Goal: Information Seeking & Learning: Learn about a topic

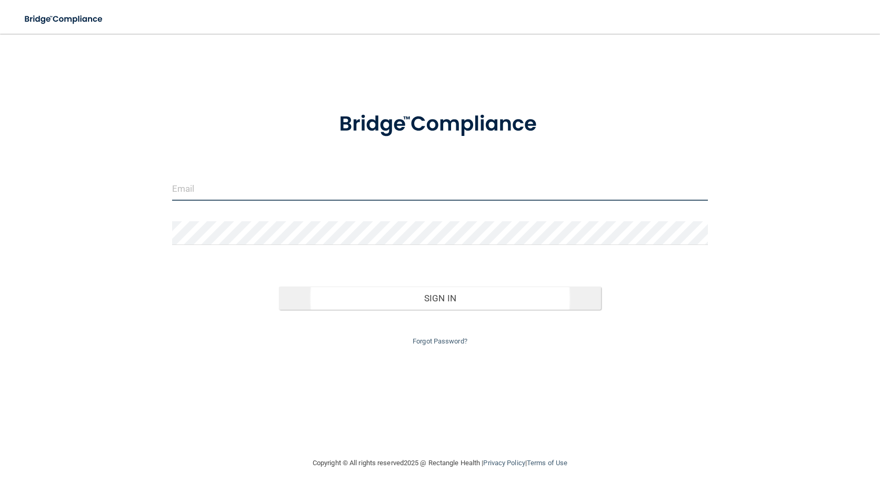
type input "[PERSON_NAME][EMAIL_ADDRESS][DOMAIN_NAME]"
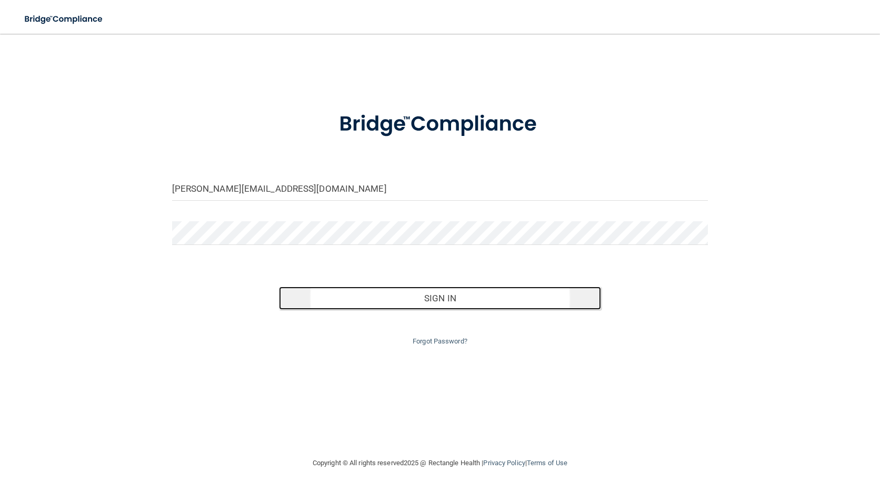
click at [443, 298] on button "Sign In" at bounding box center [440, 297] width 322 height 23
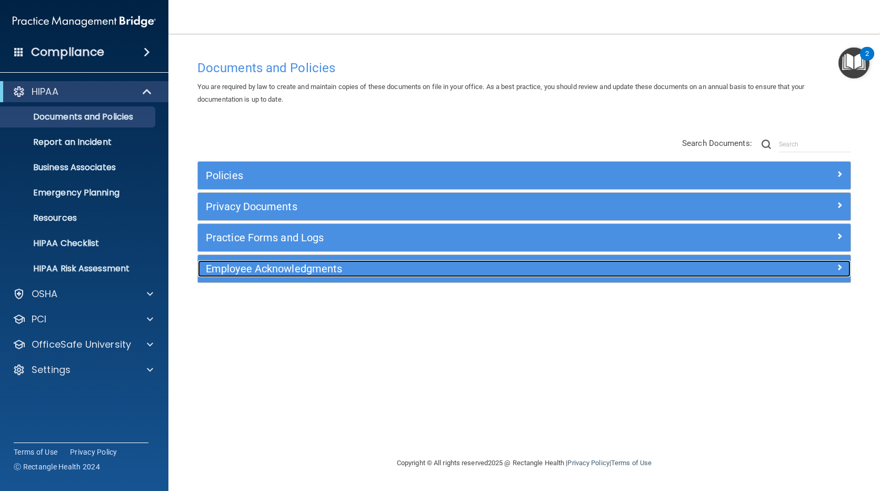
click at [232, 270] on h5 "Employee Acknowledgments" at bounding box center [443, 269] width 474 height 12
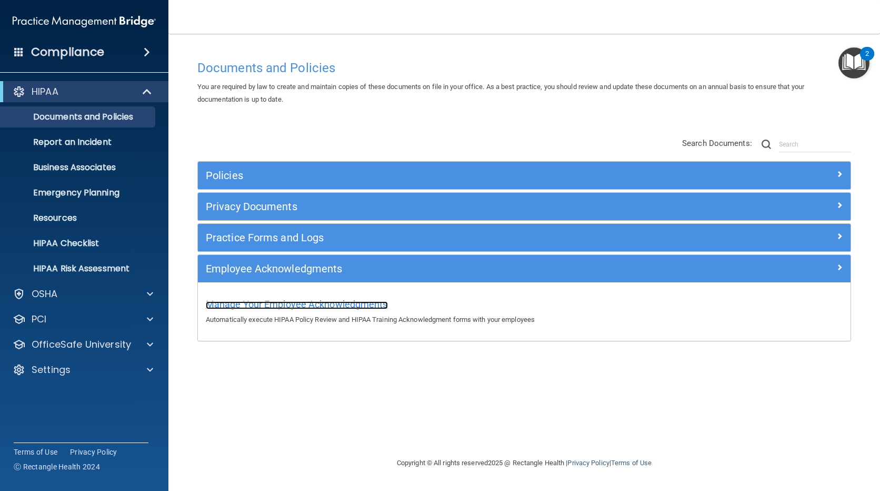
click at [232, 303] on span "Manage Your Employee Acknowledgments" at bounding box center [297, 303] width 182 height 11
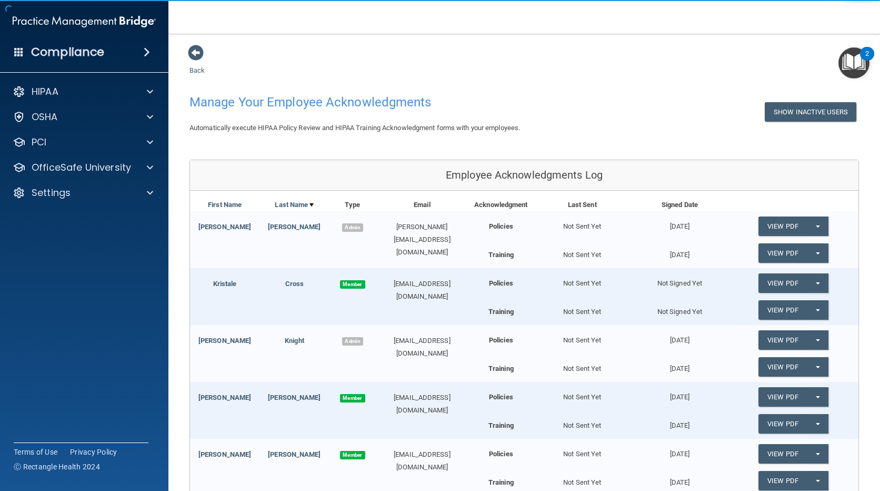
scroll to position [153, 0]
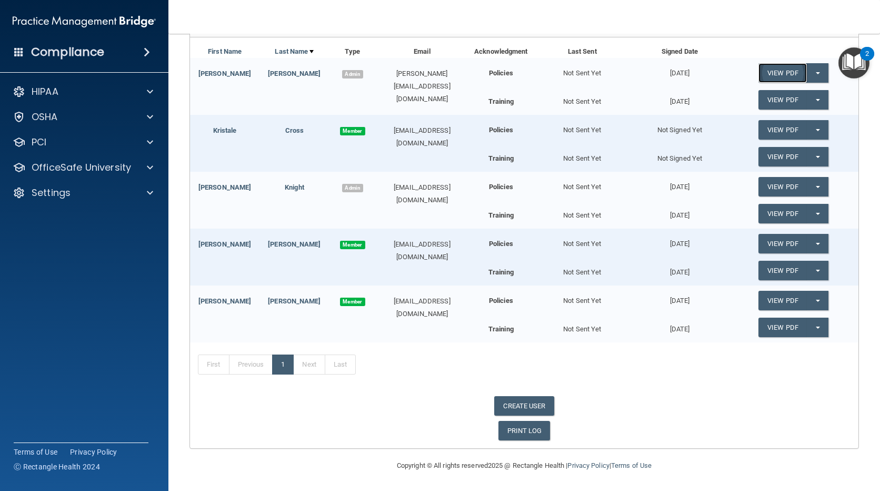
click at [778, 73] on link "View PDF" at bounding box center [783, 72] width 48 height 19
click at [813, 72] on button "Split button!" at bounding box center [818, 72] width 22 height 19
click at [789, 93] on link "Update Acknowledgment" at bounding box center [807, 94] width 97 height 16
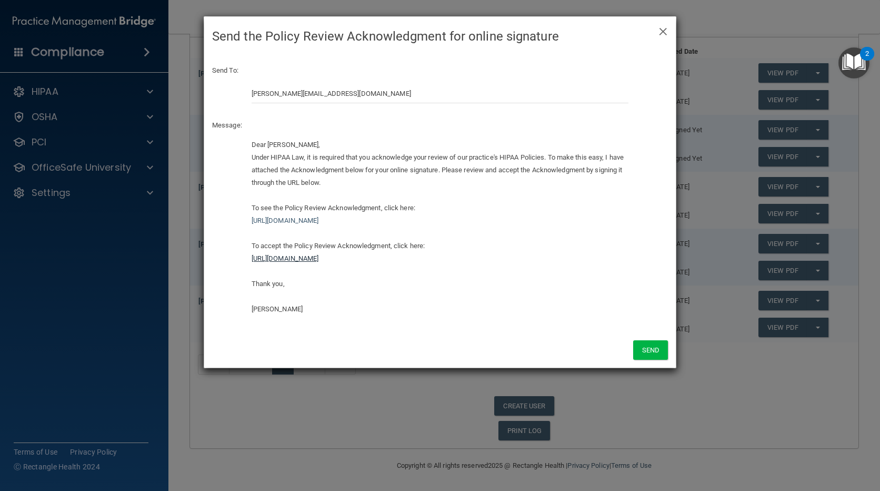
click at [319, 256] on link "https://ra.officesafe.com/#/employee-acknowledgments/63517694bae89d6ab98a4872/a…" at bounding box center [285, 258] width 67 height 8
click at [319, 259] on link "https://ra.officesafe.com/#/employee-acknowledgments/63517694bae89d6ab98a4872/a…" at bounding box center [285, 258] width 67 height 8
click at [274, 258] on link "https://ra.officesafe.com/#/employee-acknowledgments/63517694bae89d6ab98a4872/a…" at bounding box center [285, 258] width 67 height 8
click at [258, 259] on link "https://ra.officesafe.com/#/employee-acknowledgments/63517694bae89d6ab98a4872/a…" at bounding box center [285, 258] width 67 height 8
drag, startPoint x: 552, startPoint y: 261, endPoint x: 234, endPoint y: 261, distance: 318.0
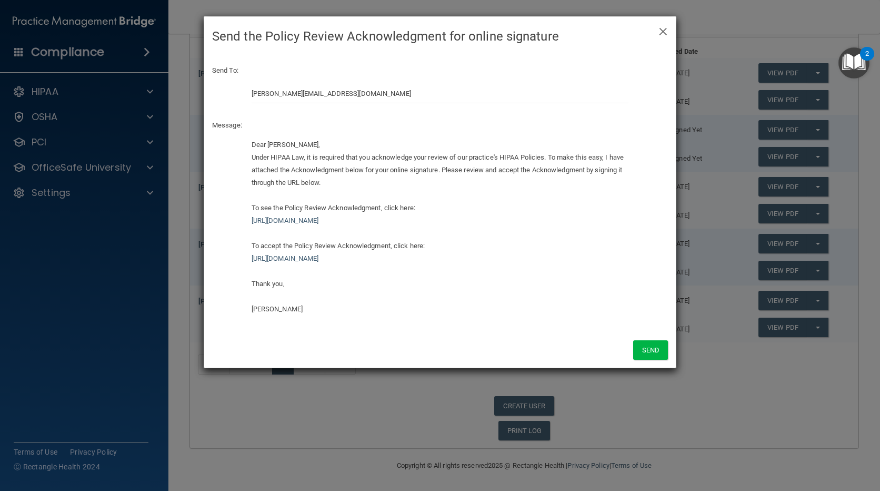
click at [234, 261] on div "Dear Jeff Borgman, Under HIPAA Law, it is required that you acknowledge your re…" at bounding box center [440, 230] width 472 height 185
copy link "https://ra.officesafe.com/#/employee-acknowledgments/63517694bae89d6ab98a4872/a…"
click at [663, 32] on span "×" at bounding box center [663, 29] width 9 height 21
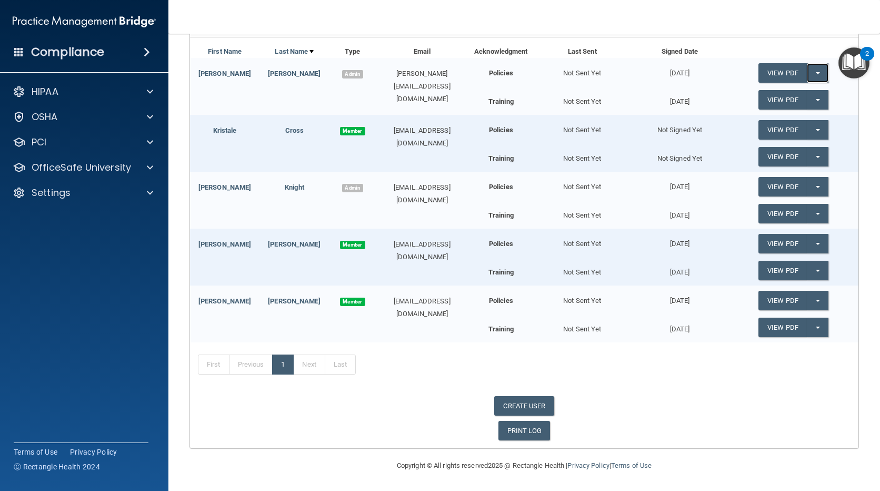
click at [809, 72] on button "Split button!" at bounding box center [818, 72] width 22 height 19
click at [802, 93] on link "Update Acknowledgment" at bounding box center [807, 94] width 97 height 16
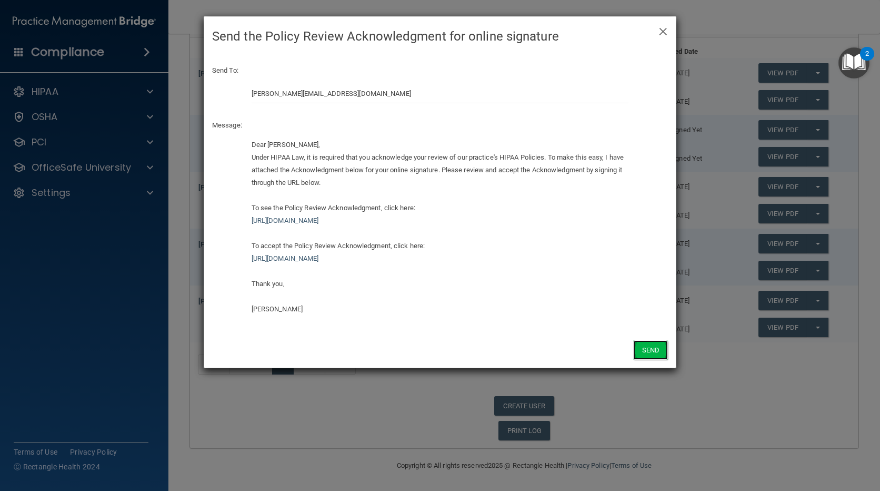
click at [653, 350] on button "Send" at bounding box center [650, 349] width 35 height 19
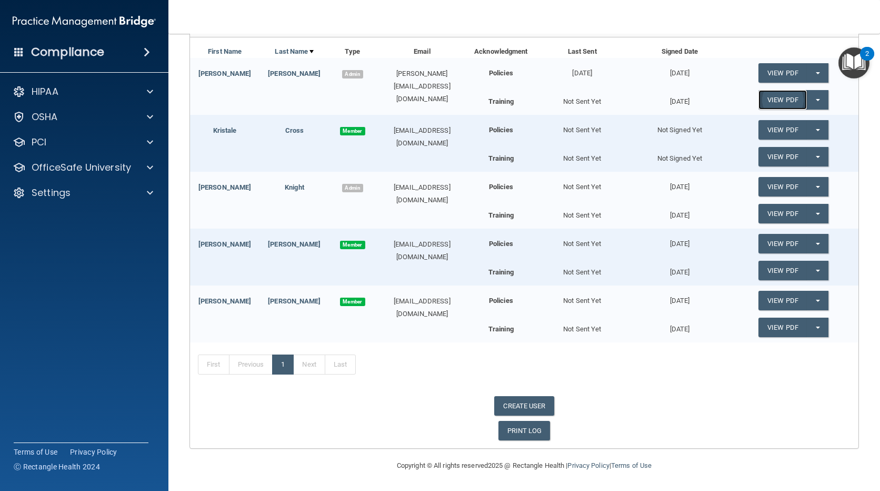
click at [778, 97] on link "View PDF" at bounding box center [783, 99] width 48 height 19
click at [810, 102] on button "Split button!" at bounding box center [818, 99] width 22 height 19
click at [777, 101] on link "View PDF" at bounding box center [783, 99] width 48 height 19
click at [810, 98] on button "Split button!" at bounding box center [818, 99] width 22 height 19
click at [808, 122] on link "Update Acknowledgment" at bounding box center [807, 121] width 97 height 16
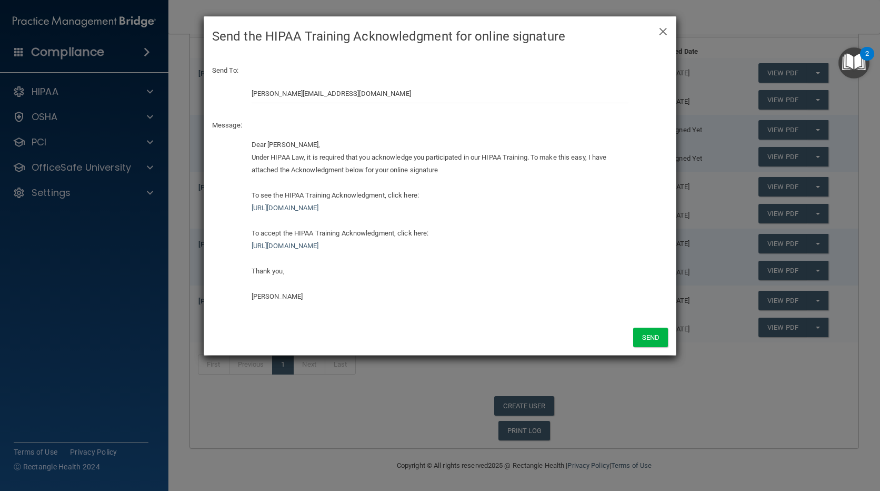
drag, startPoint x: 559, startPoint y: 245, endPoint x: 229, endPoint y: 242, distance: 329.6
click at [229, 242] on div "Dear Jeff Borgman, Under HIPAA Law, it is required that you acknowledge you par…" at bounding box center [440, 224] width 472 height 172
copy link "https://ra.officesafe.com/#/employee-acknowledgments/63517694bae89d6ab98a4871/a…"
click at [651, 337] on button "Send" at bounding box center [650, 336] width 35 height 19
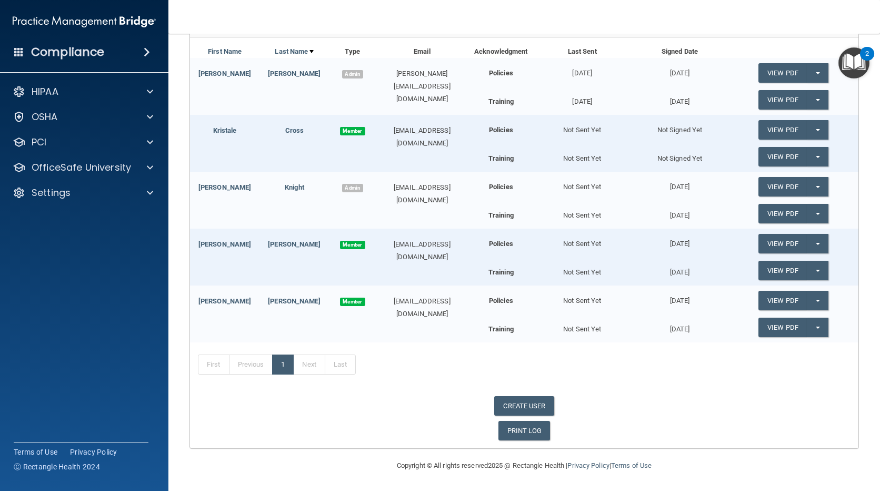
drag, startPoint x: 484, startPoint y: 129, endPoint x: 521, endPoint y: 130, distance: 36.9
click at [521, 130] on div "Policies" at bounding box center [501, 126] width 65 height 22
copy b "Policies"
drag, startPoint x: 480, startPoint y: 98, endPoint x: 511, endPoint y: 103, distance: 31.3
click at [511, 103] on div "Training" at bounding box center [501, 99] width 65 height 18
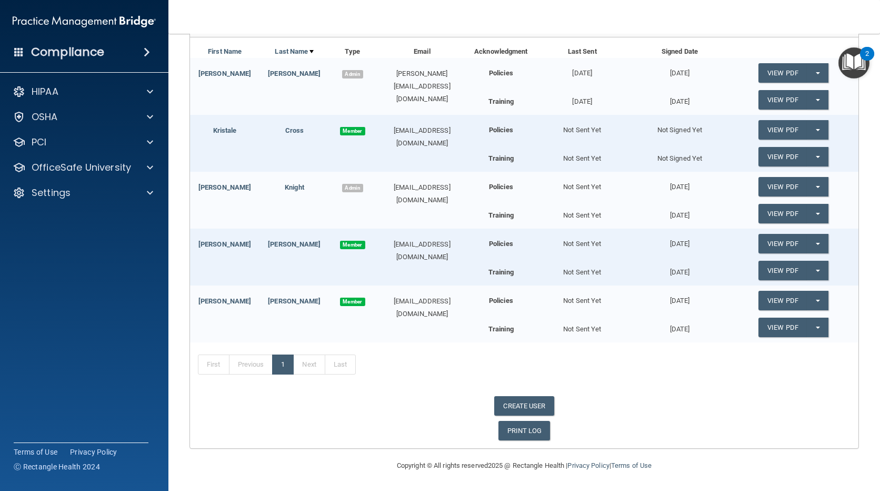
copy b "Training"
click at [704, 380] on div "First Previous 1 Next Last" at bounding box center [524, 366] width 669 height 48
click at [511, 433] on link "PRINT LOG" at bounding box center [525, 430] width 52 height 19
click at [150, 92] on span at bounding box center [150, 91] width 6 height 13
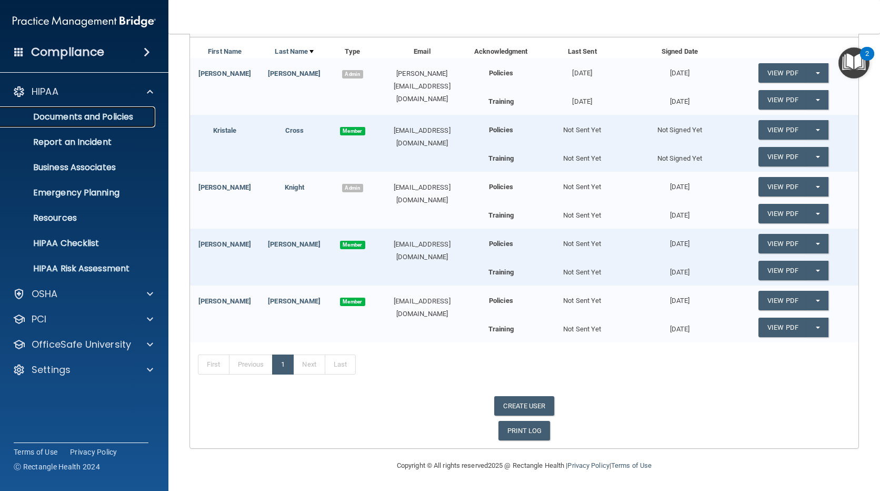
click at [108, 115] on p "Documents and Policies" at bounding box center [79, 117] width 144 height 11
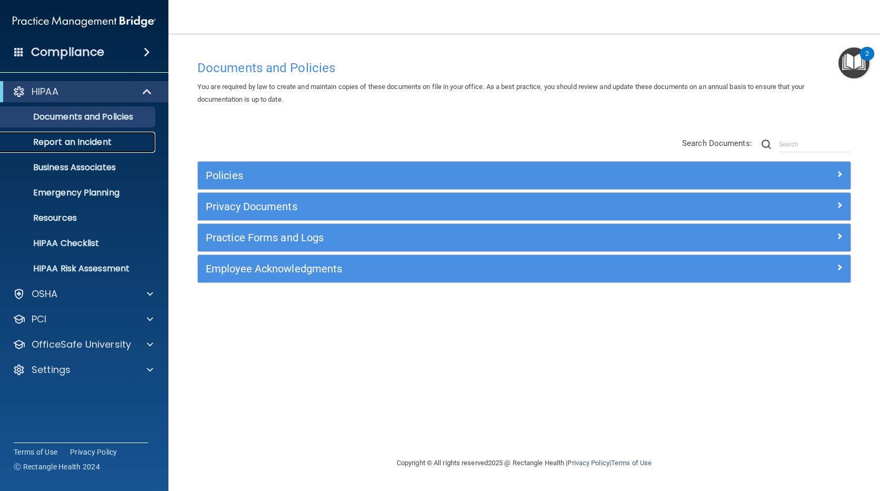
click at [95, 140] on p "Report an Incident" at bounding box center [79, 142] width 144 height 11
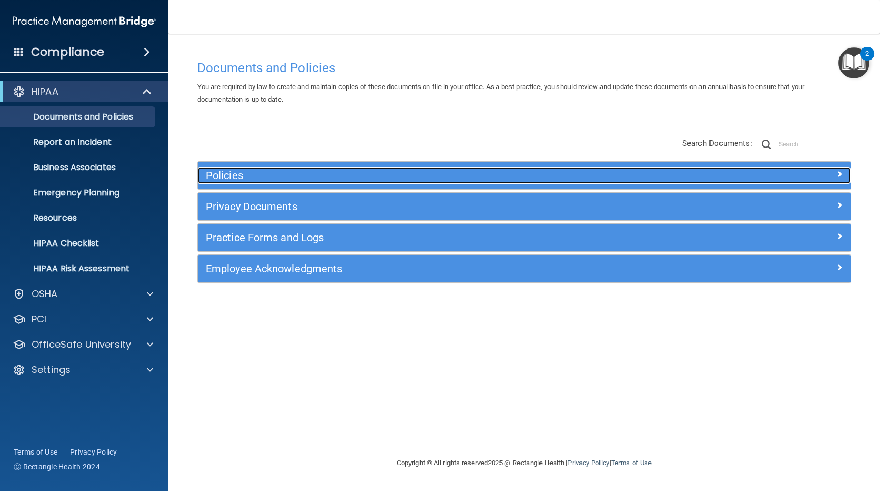
click at [842, 173] on span at bounding box center [839, 173] width 6 height 13
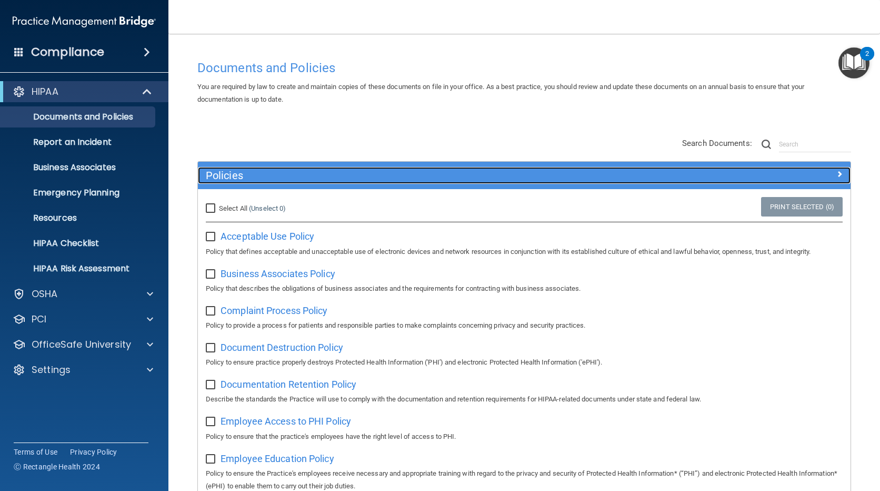
scroll to position [193, 0]
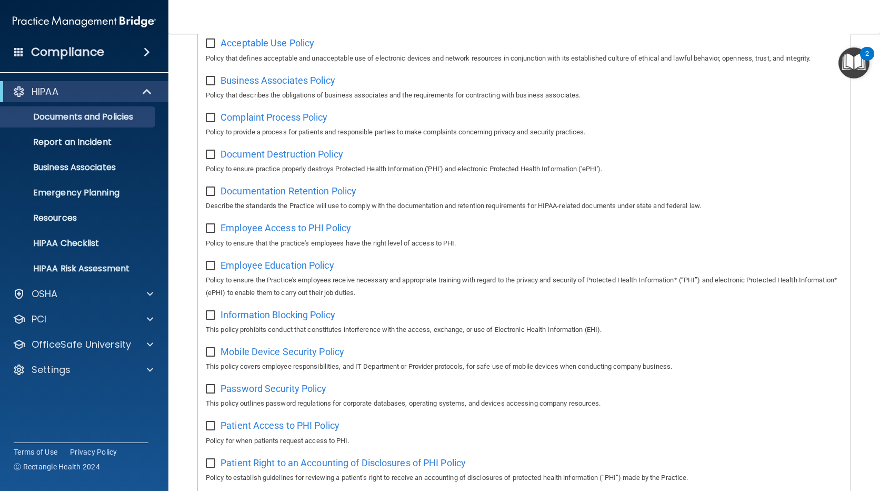
click at [210, 43] on input "checkbox" at bounding box center [212, 43] width 12 height 8
click at [210, 44] on input "checkbox" at bounding box center [212, 43] width 12 height 8
checkbox input "false"
click at [251, 43] on span "Acceptable Use Policy" at bounding box center [268, 42] width 94 height 11
click at [53, 165] on p "Business Associates" at bounding box center [79, 167] width 144 height 11
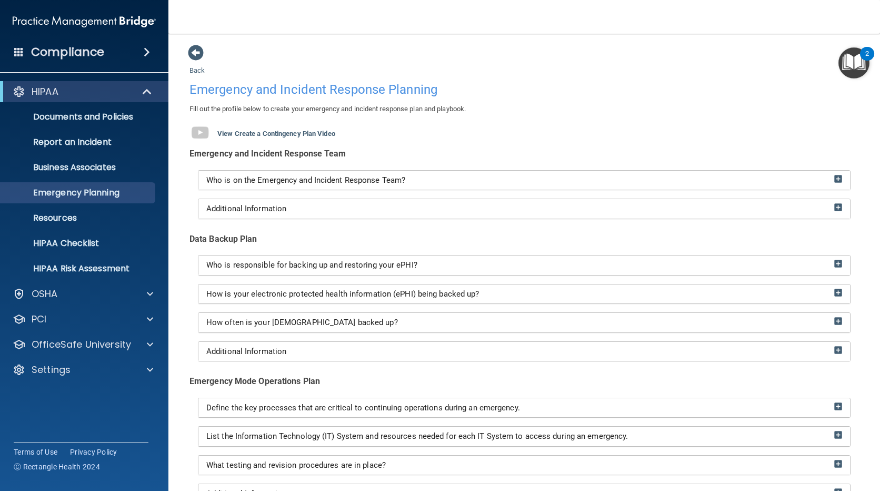
scroll to position [154, 0]
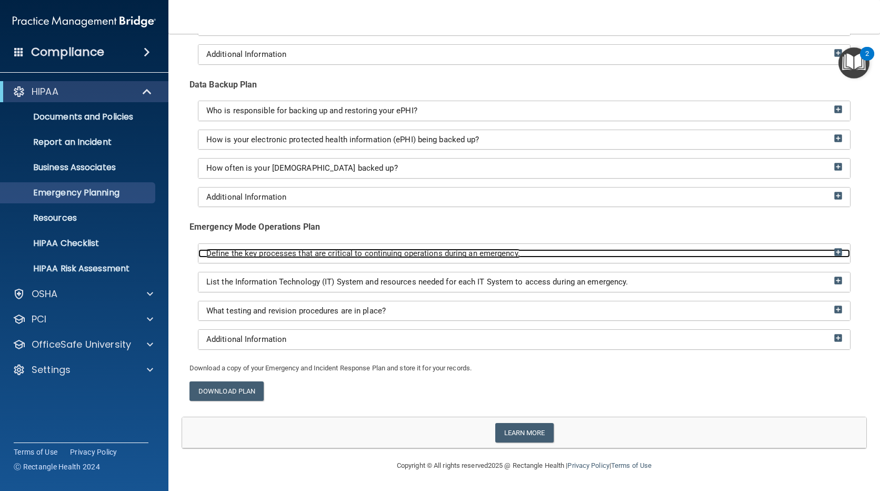
click at [834, 249] on img at bounding box center [838, 252] width 8 height 8
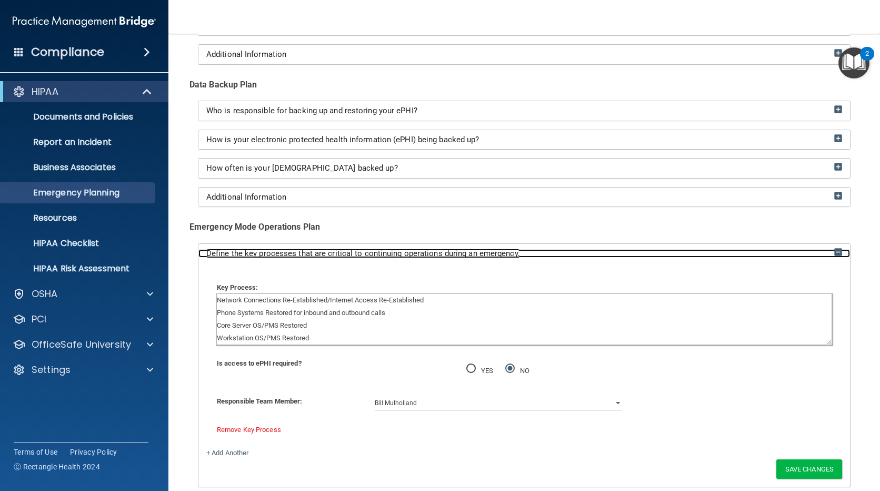
click at [834, 249] on img at bounding box center [838, 252] width 8 height 8
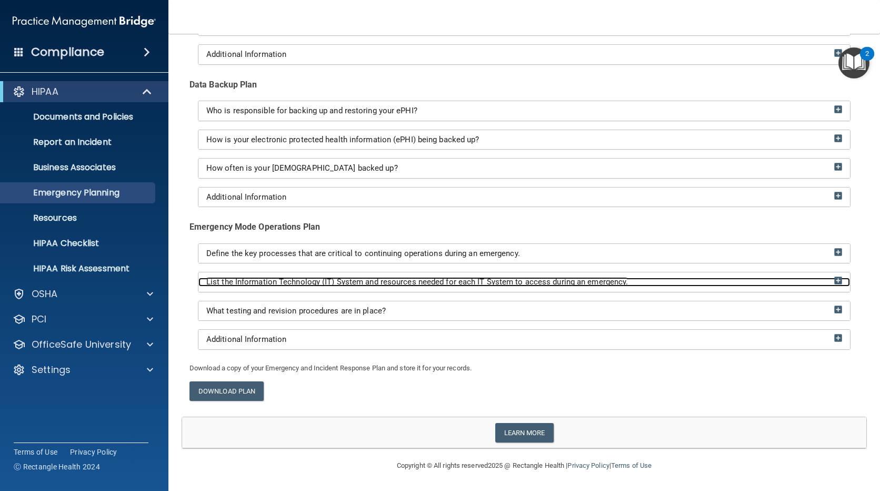
click at [834, 281] on img at bounding box center [838, 280] width 8 height 8
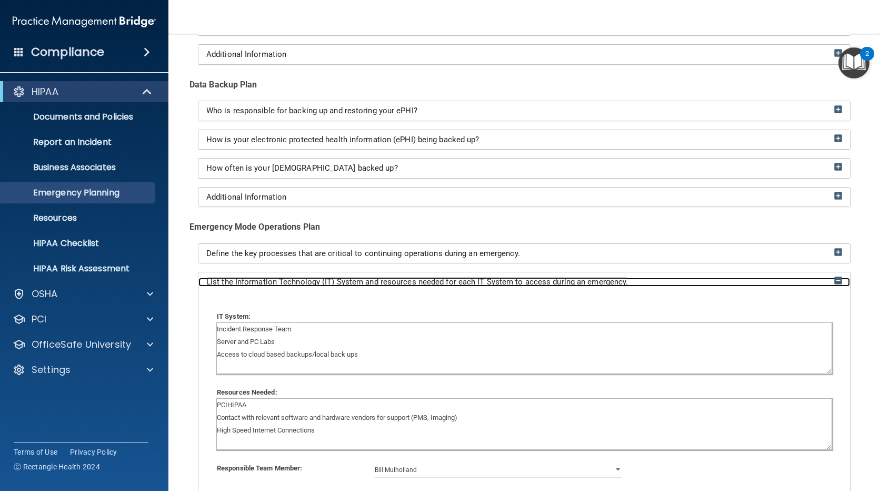
click at [834, 281] on img at bounding box center [838, 280] width 8 height 8
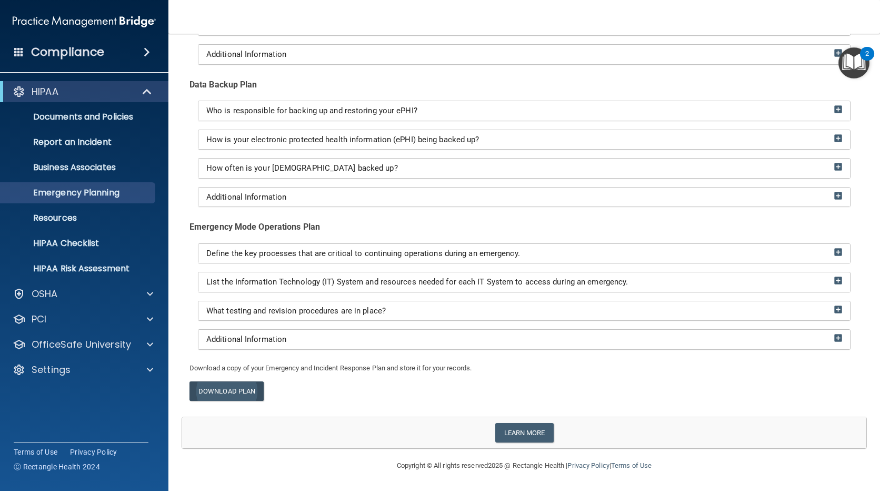
click at [229, 392] on link "Download Plan" at bounding box center [227, 390] width 74 height 19
click at [64, 216] on p "Resources" at bounding box center [79, 218] width 144 height 11
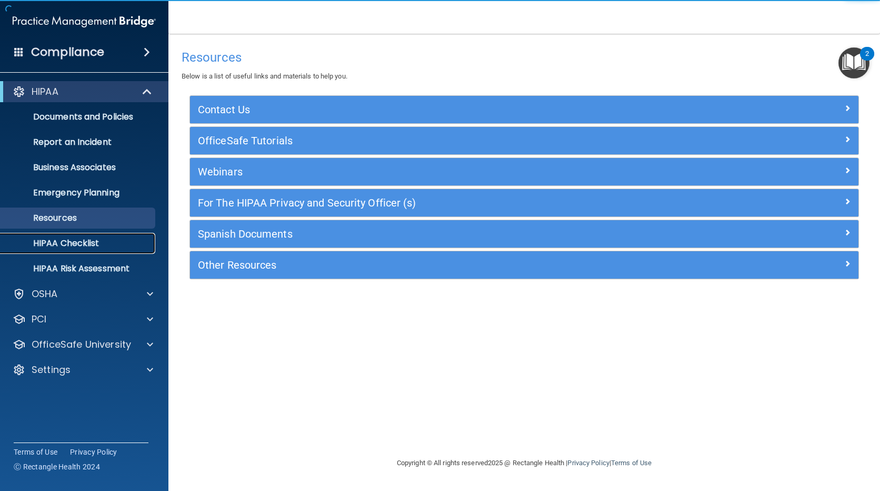
click at [59, 243] on p "HIPAA Checklist" at bounding box center [79, 243] width 144 height 11
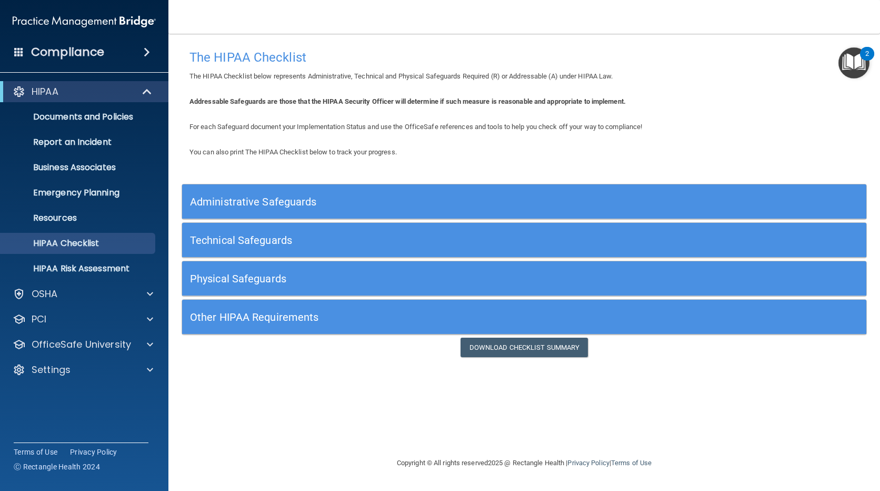
click at [232, 276] on h5 "Physical Safeguards" at bounding box center [438, 279] width 497 height 12
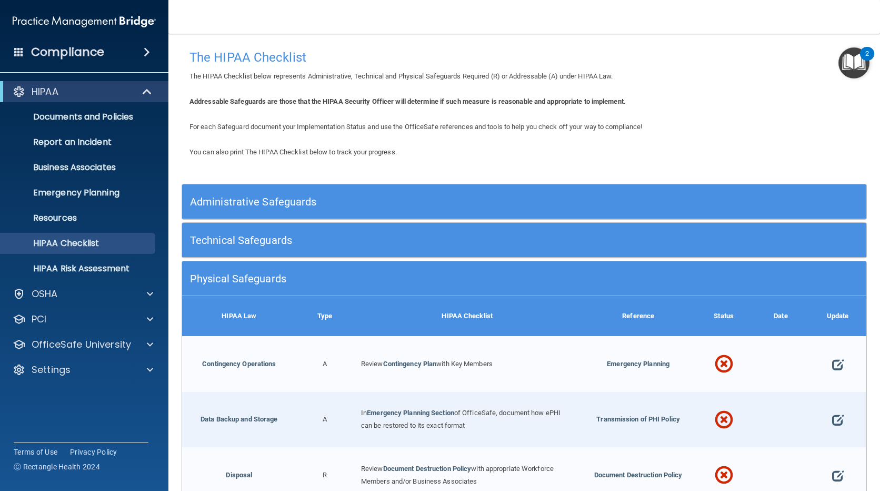
click at [243, 240] on h5 "Technical Safeguards" at bounding box center [438, 240] width 497 height 12
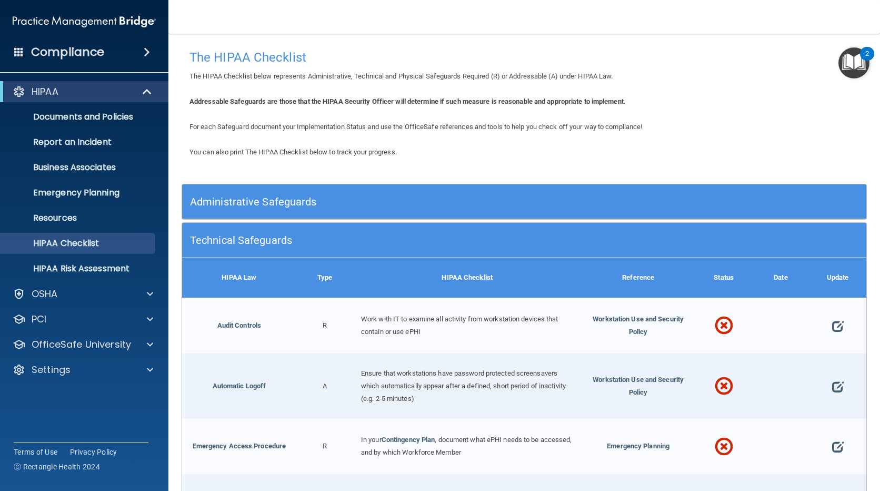
click at [241, 202] on h5 "Administrative Safeguards" at bounding box center [438, 202] width 497 height 12
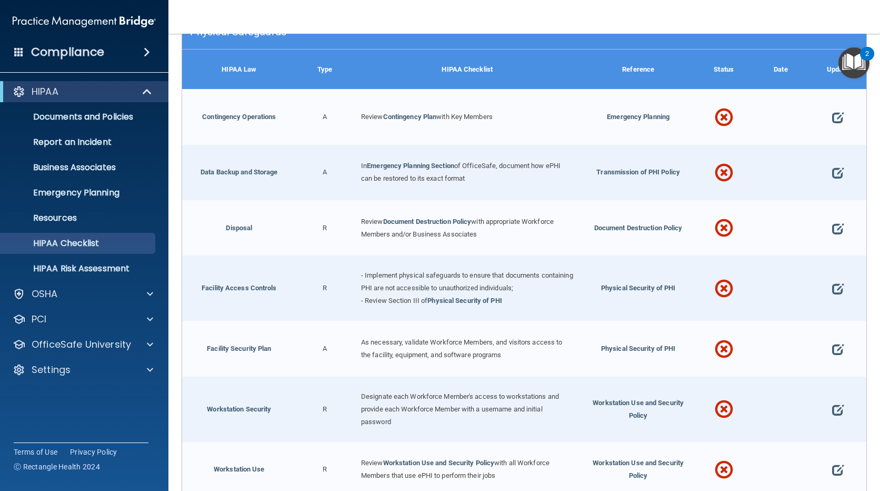
scroll to position [2225, 0]
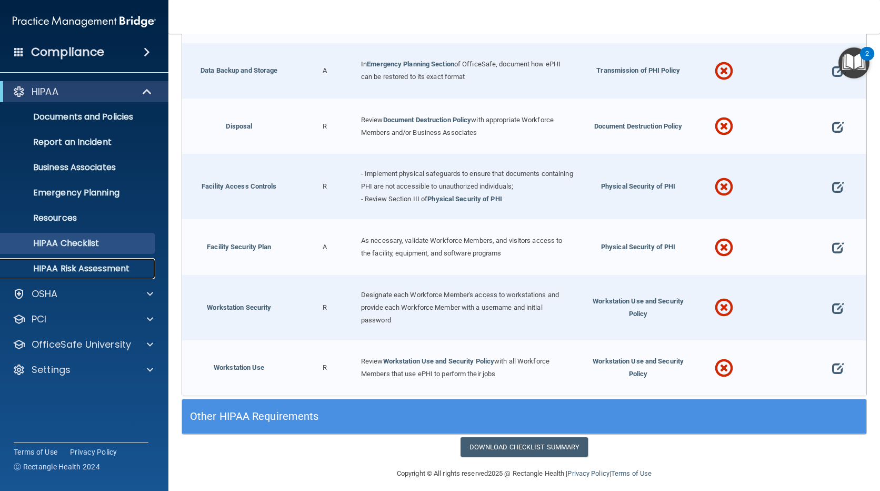
click at [67, 266] on p "HIPAA Risk Assessment" at bounding box center [79, 268] width 144 height 11
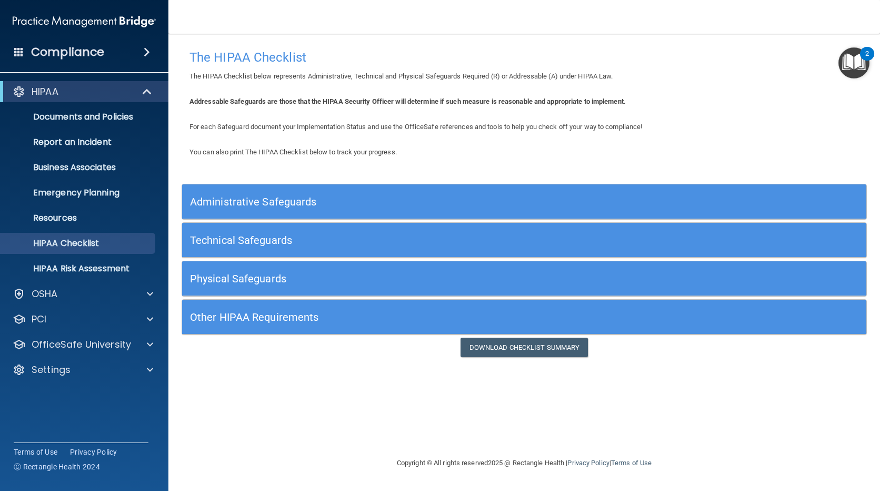
click at [271, 317] on h5 "Other HIPAA Requirements" at bounding box center [438, 317] width 497 height 12
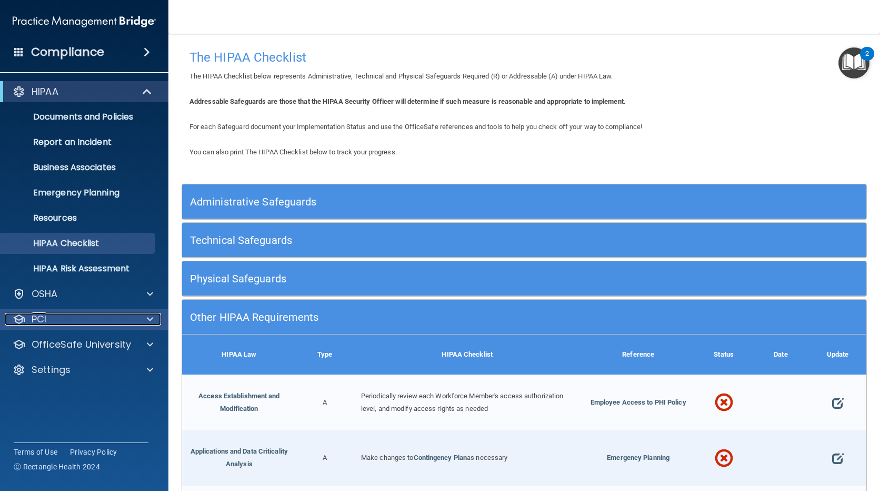
click at [148, 318] on span at bounding box center [150, 319] width 6 height 13
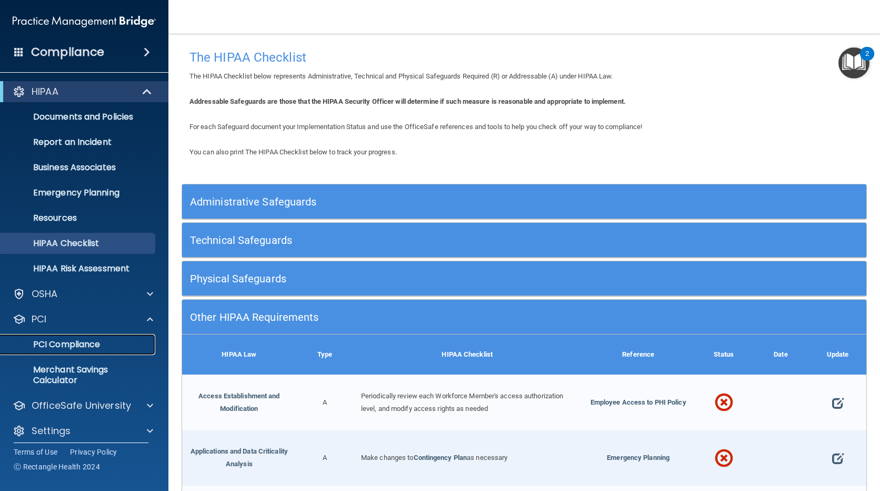
click at [119, 346] on p "PCI Compliance" at bounding box center [79, 344] width 144 height 11
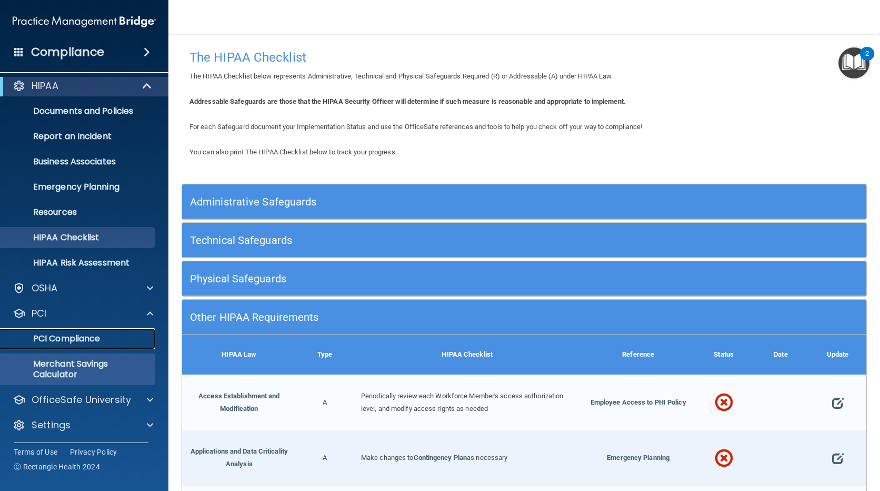
scroll to position [7, 0]
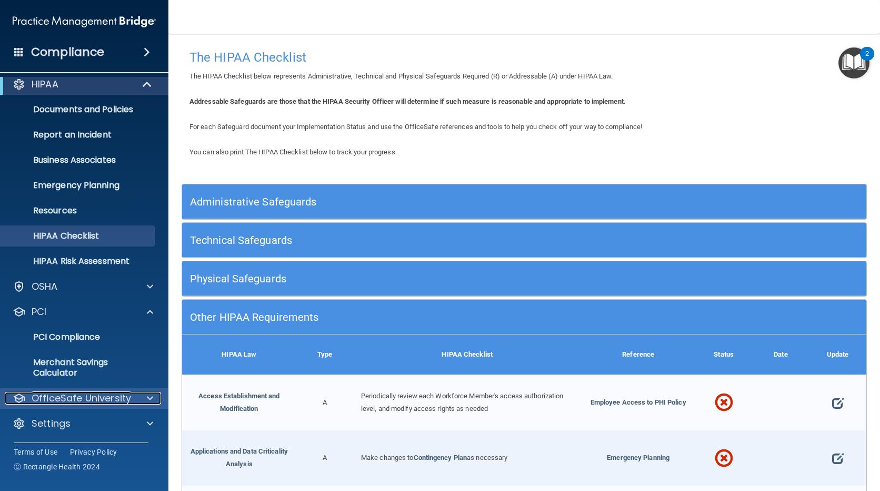
click at [147, 396] on span at bounding box center [150, 398] width 6 height 13
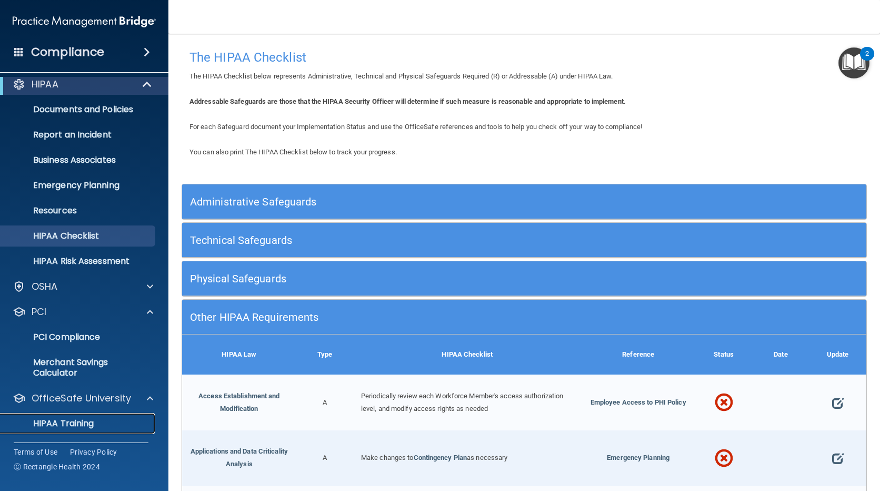
click at [89, 422] on p "HIPAA Training" at bounding box center [50, 423] width 87 height 11
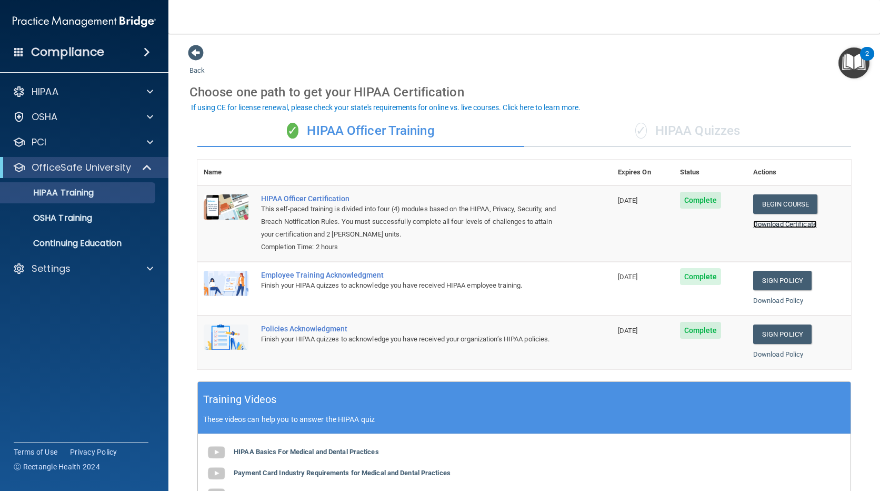
click at [761, 225] on link "Download Certificate" at bounding box center [785, 224] width 64 height 8
click at [769, 280] on link "Sign Policy" at bounding box center [782, 280] width 58 height 19
click at [769, 334] on link "Sign Policy" at bounding box center [782, 333] width 58 height 19
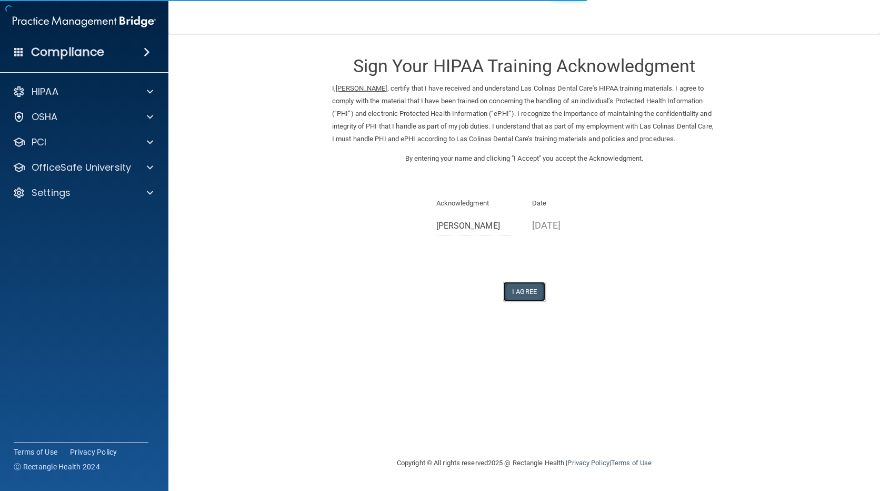
click at [524, 301] on button "I Agree" at bounding box center [524, 291] width 42 height 19
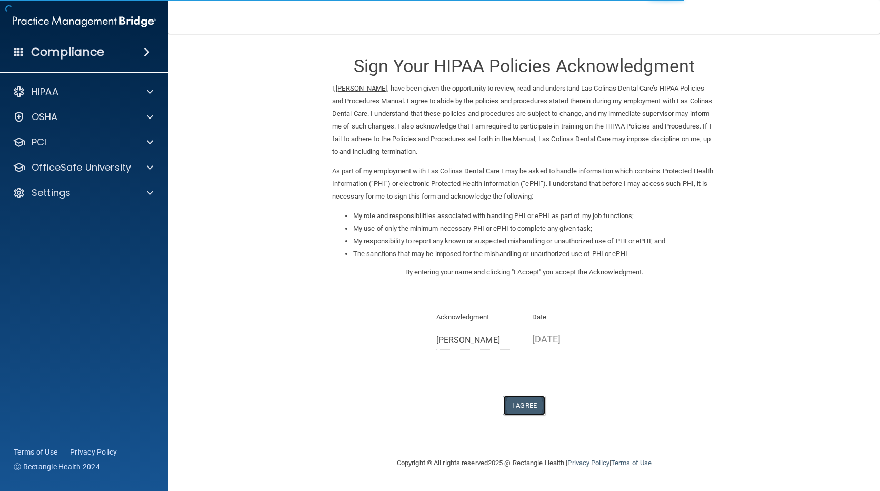
click at [524, 405] on button "I Agree" at bounding box center [524, 404] width 42 height 19
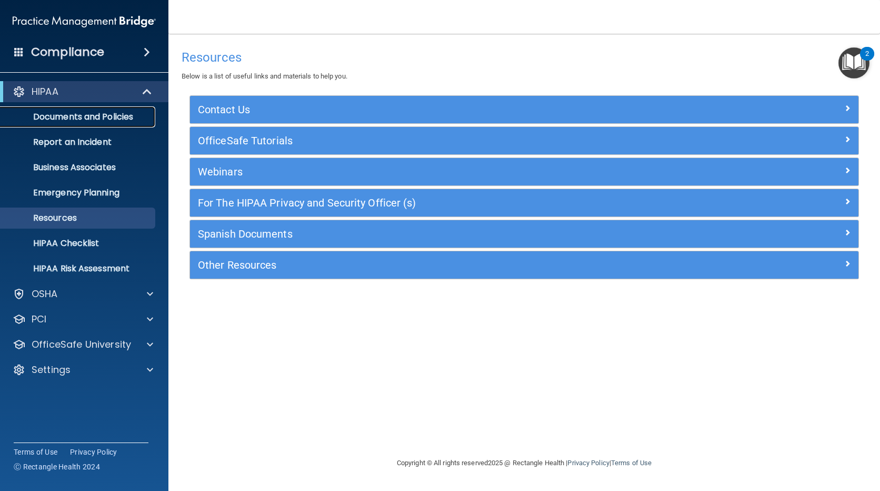
click at [79, 119] on p "Documents and Policies" at bounding box center [79, 117] width 144 height 11
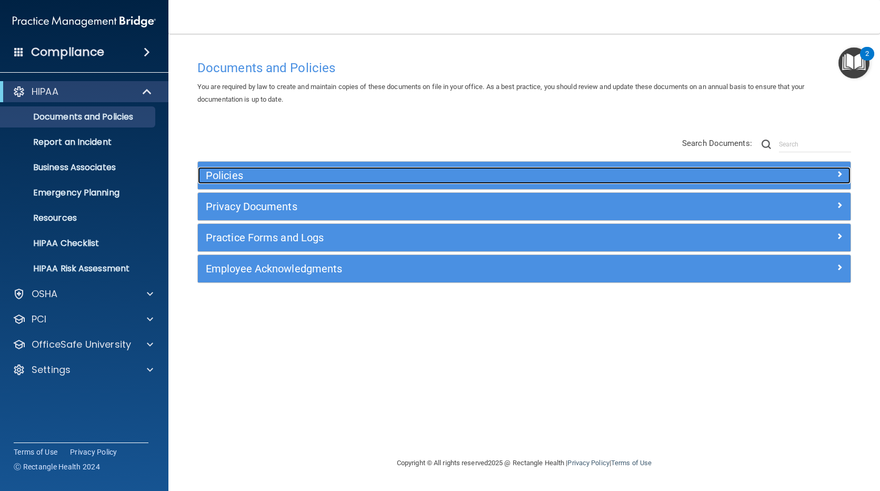
click at [845, 171] on div at bounding box center [769, 173] width 163 height 13
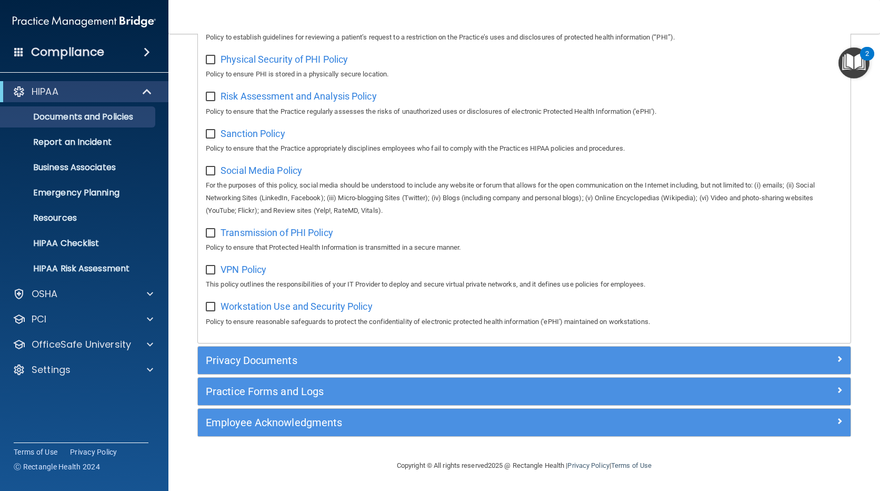
scroll to position [525, 0]
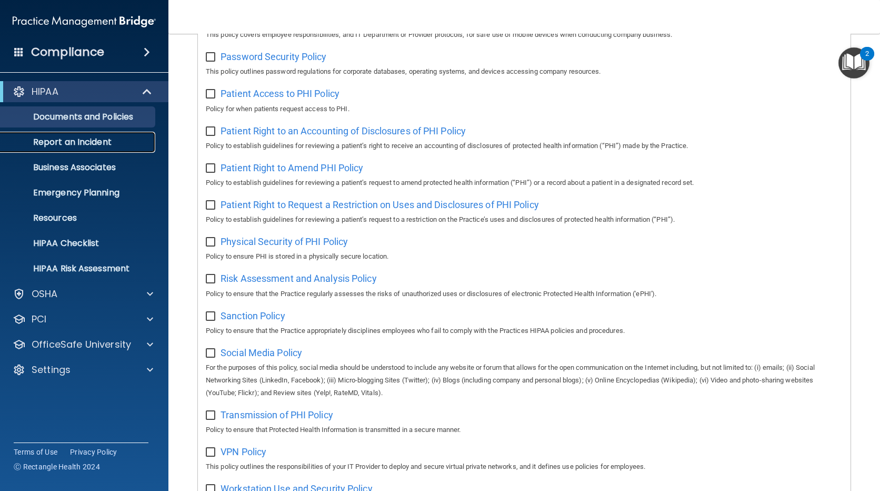
click at [79, 138] on p "Report an Incident" at bounding box center [79, 142] width 144 height 11
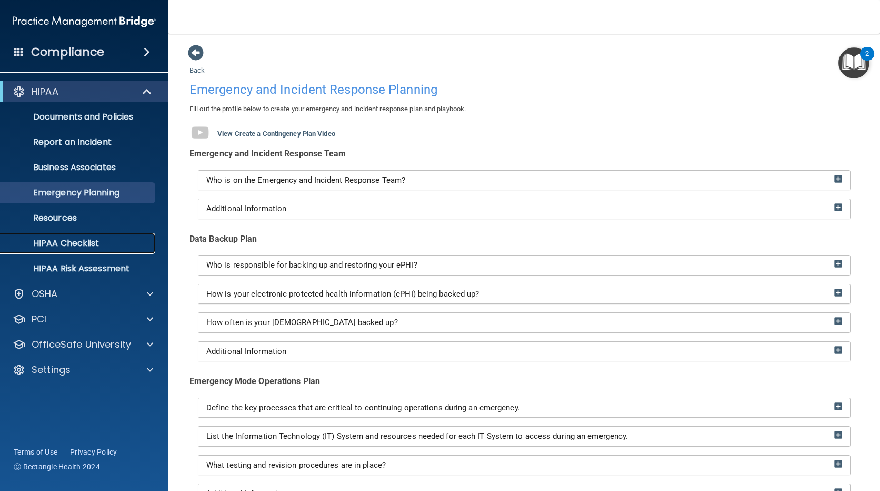
click at [71, 244] on p "HIPAA Checklist" at bounding box center [79, 243] width 144 height 11
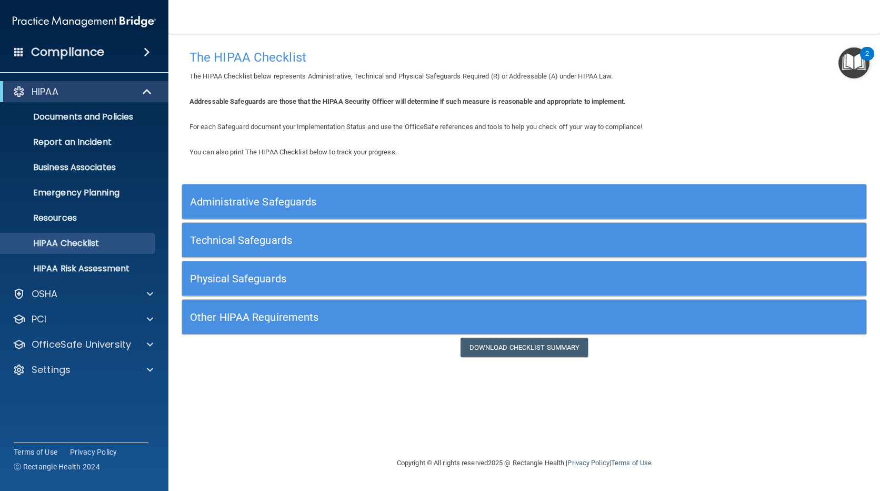
click at [277, 207] on h5 "Administrative Safeguards" at bounding box center [438, 202] width 497 height 12
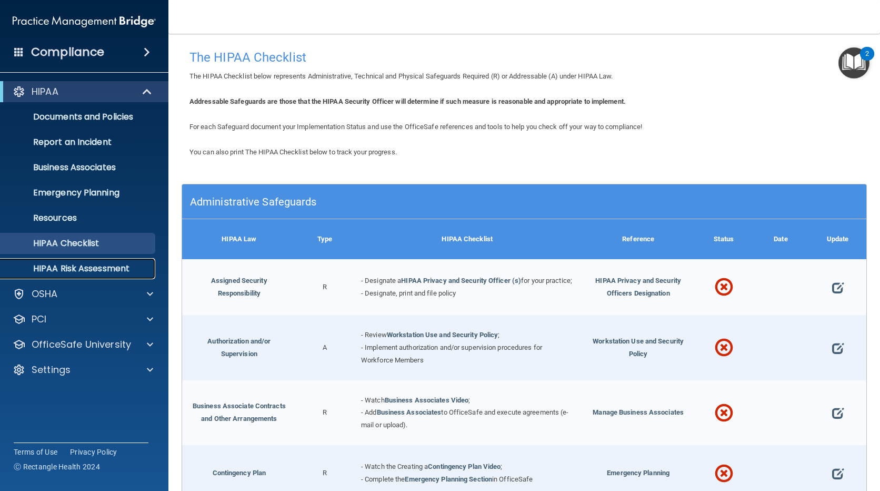
click at [65, 268] on p "HIPAA Risk Assessment" at bounding box center [79, 268] width 144 height 11
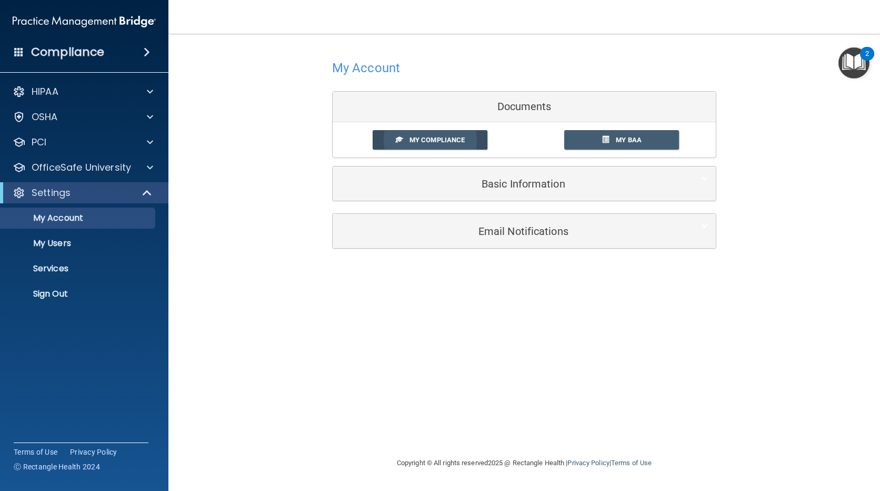
click at [435, 137] on span "My Compliance" at bounding box center [437, 140] width 55 height 8
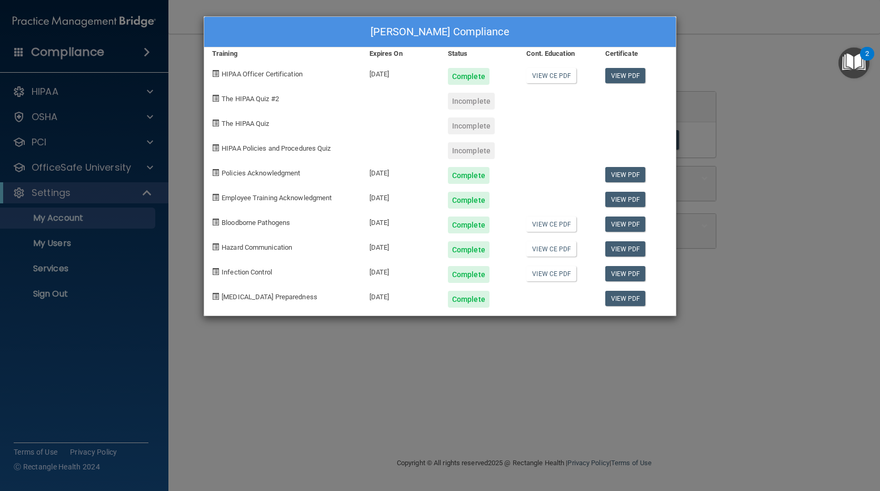
click at [473, 104] on div "Incomplete" at bounding box center [471, 101] width 47 height 17
click at [552, 223] on link "View CE PDF" at bounding box center [551, 223] width 50 height 15
click at [555, 251] on link "View CE PDF" at bounding box center [551, 248] width 50 height 15
click at [550, 275] on link "View CE PDF" at bounding box center [551, 273] width 50 height 15
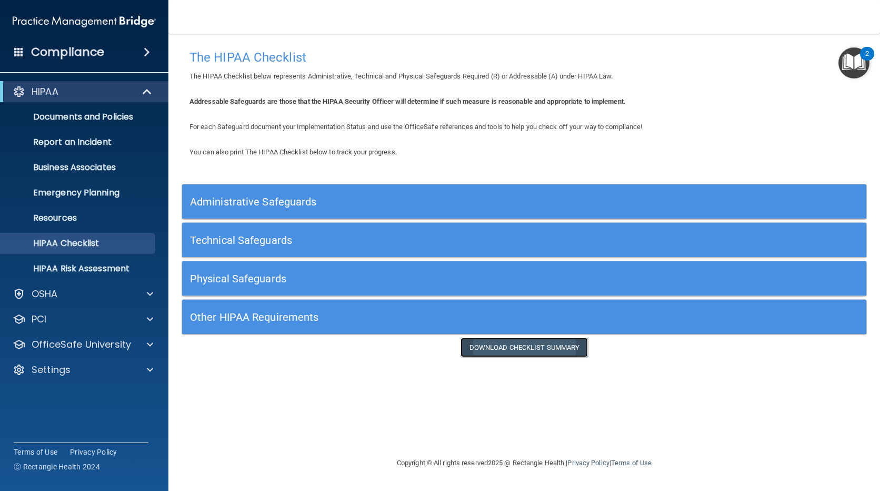
click at [516, 348] on link "Download Checklist Summary" at bounding box center [525, 346] width 128 height 19
click at [145, 92] on span at bounding box center [148, 91] width 9 height 13
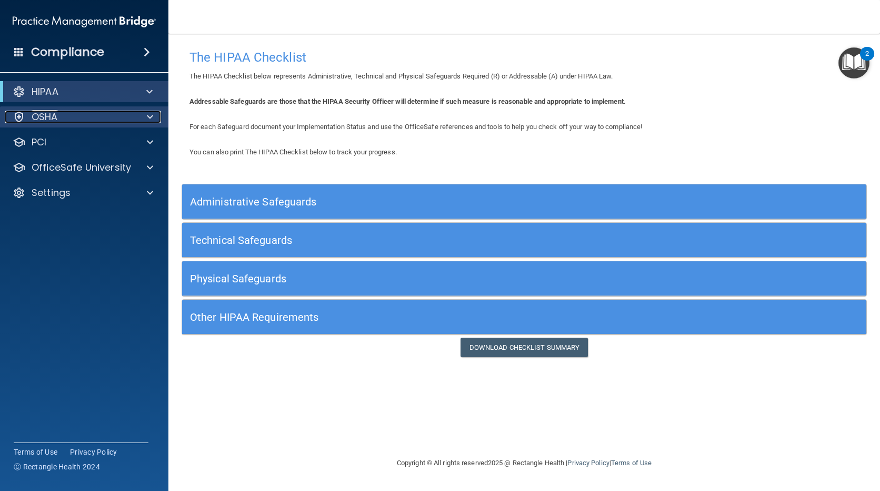
click at [150, 116] on span at bounding box center [150, 117] width 6 height 13
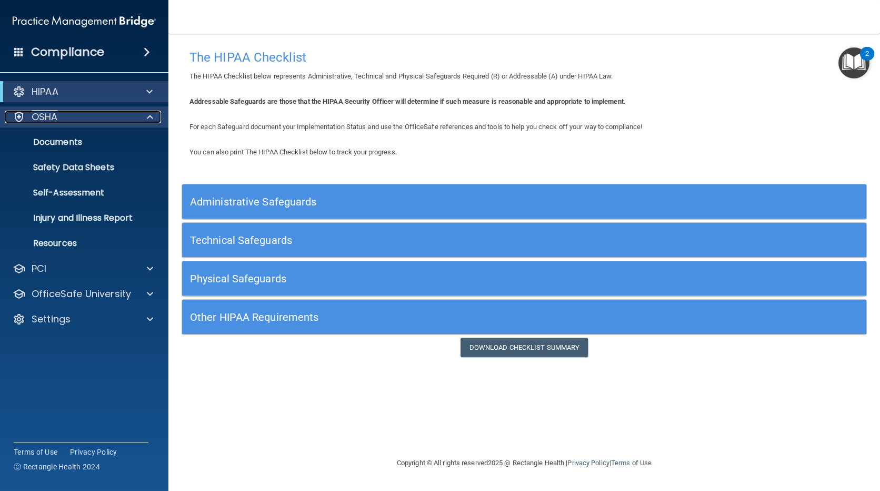
click at [150, 116] on span at bounding box center [150, 117] width 6 height 13
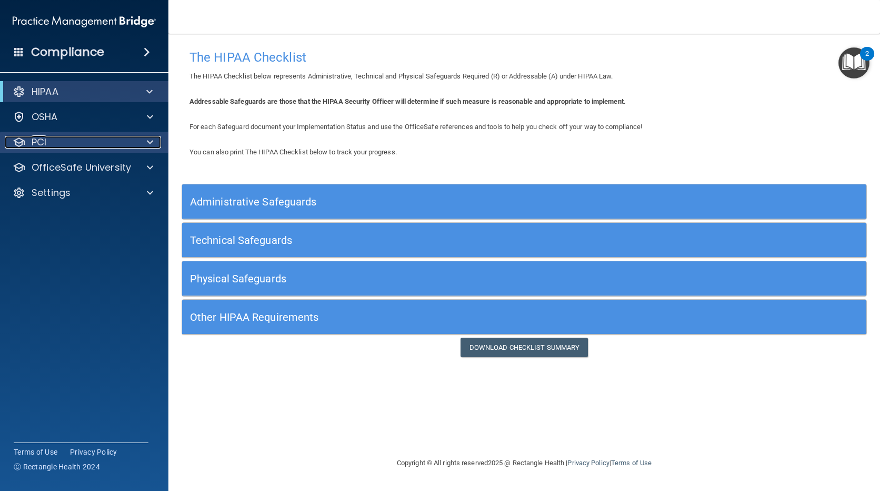
click at [152, 143] on span at bounding box center [150, 142] width 6 height 13
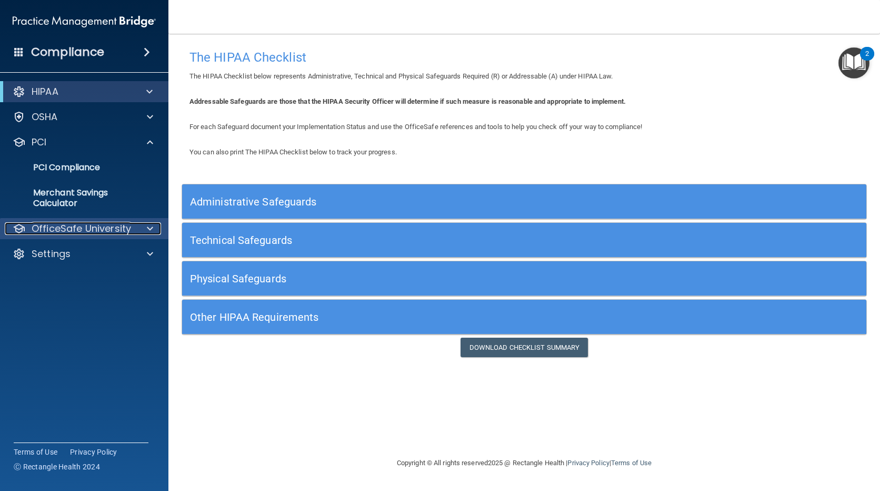
click at [146, 226] on div at bounding box center [148, 228] width 26 height 13
click at [61, 228] on p "OfficeSafe University" at bounding box center [81, 228] width 99 height 13
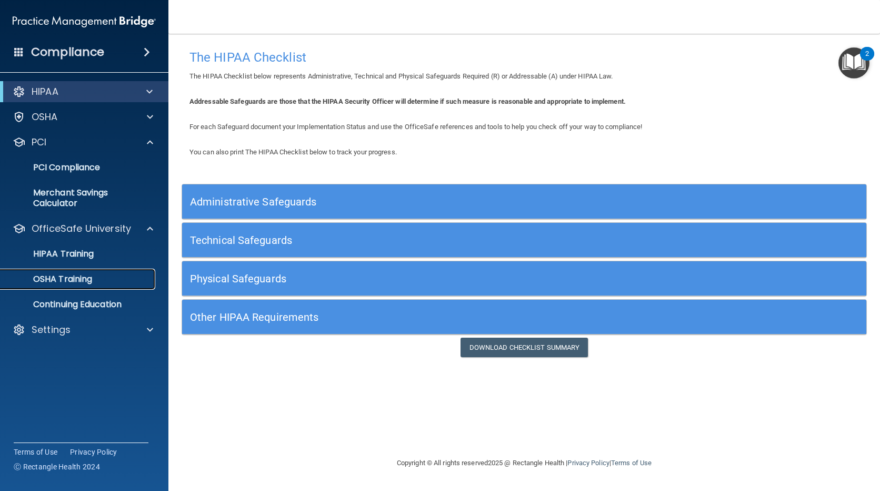
click at [65, 276] on p "OSHA Training" at bounding box center [49, 279] width 85 height 11
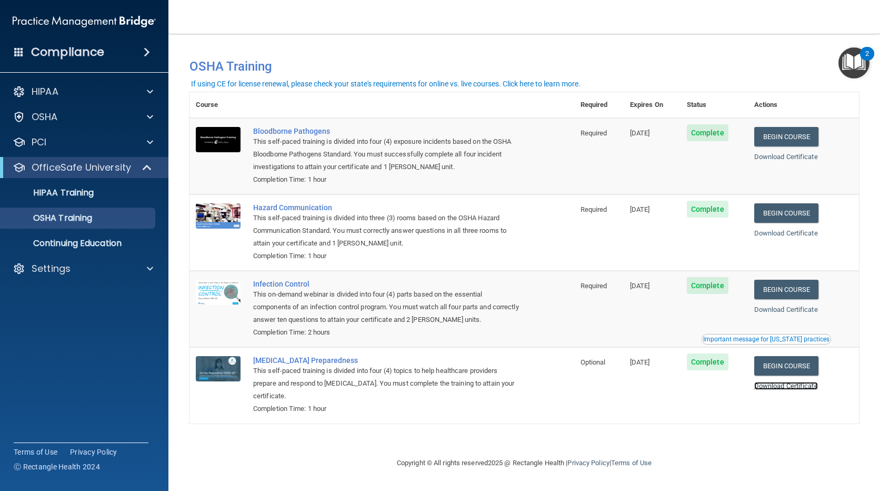
click at [805, 389] on link "Download Certificate" at bounding box center [786, 386] width 64 height 8
click at [103, 244] on p "Continuing Education" at bounding box center [79, 243] width 144 height 11
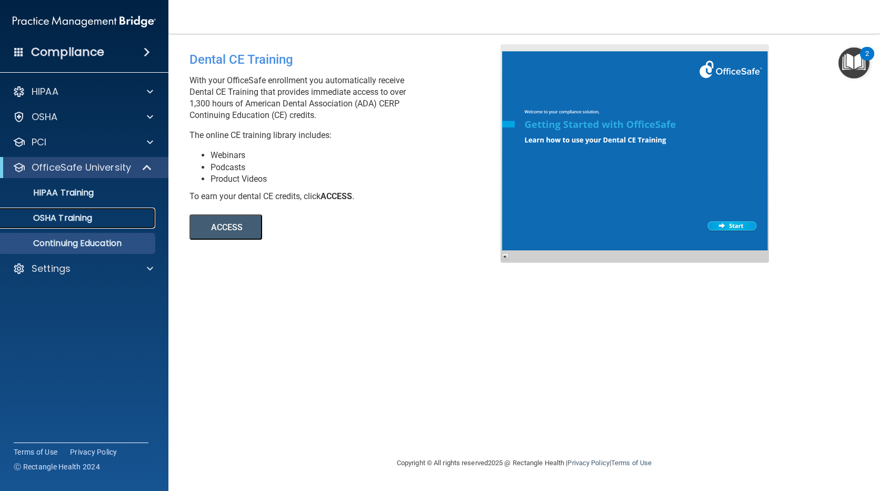
click at [121, 221] on div "OSHA Training" at bounding box center [79, 218] width 144 height 11
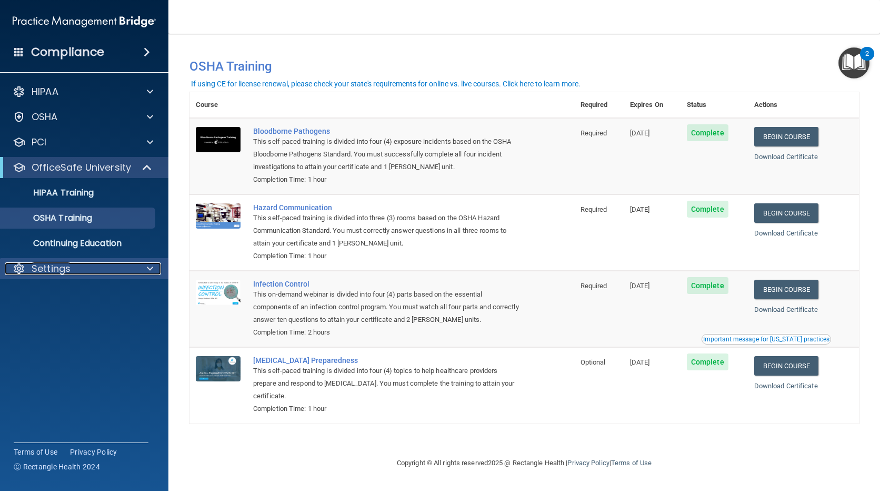
click at [90, 270] on div "Settings" at bounding box center [70, 268] width 131 height 13
